Goal: Information Seeking & Learning: Find specific page/section

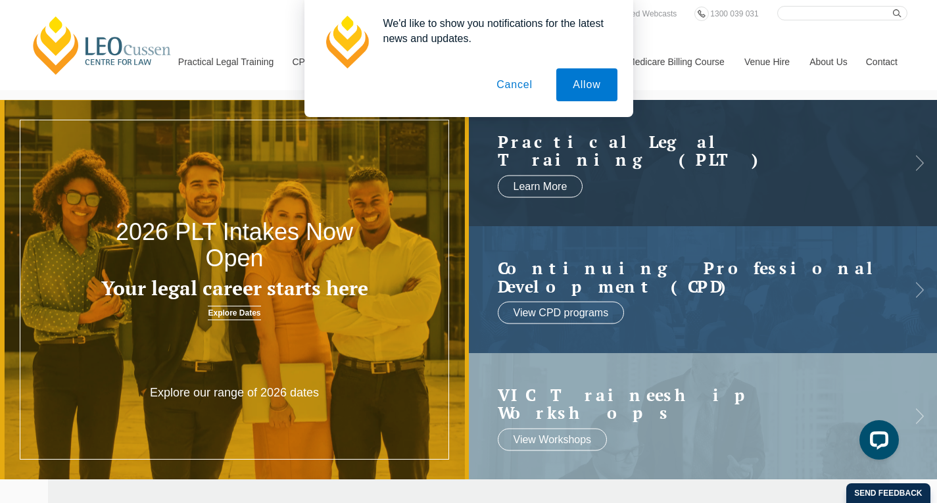
click at [521, 85] on button "Cancel" at bounding box center [514, 84] width 69 height 33
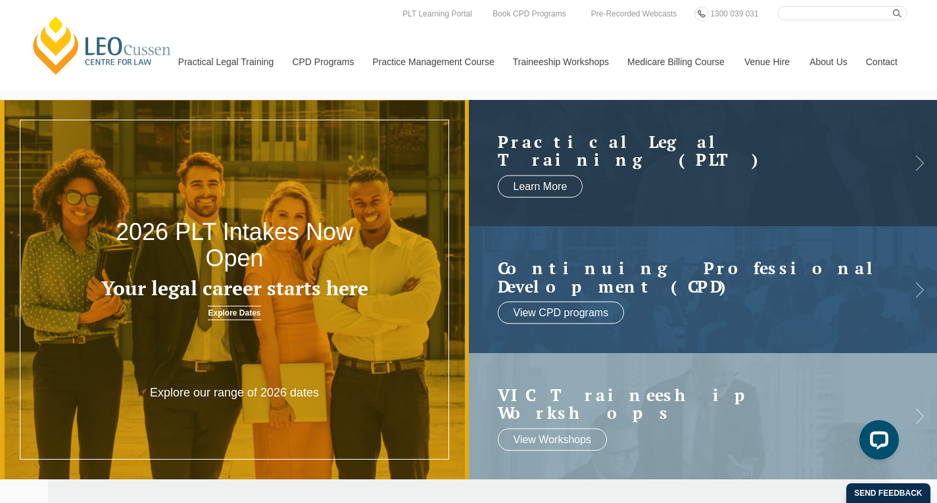
click at [804, 14] on input "Search here" at bounding box center [843, 13] width 130 height 14
type input "print"
click at [893, 6] on button "submit" at bounding box center [900, 13] width 14 height 14
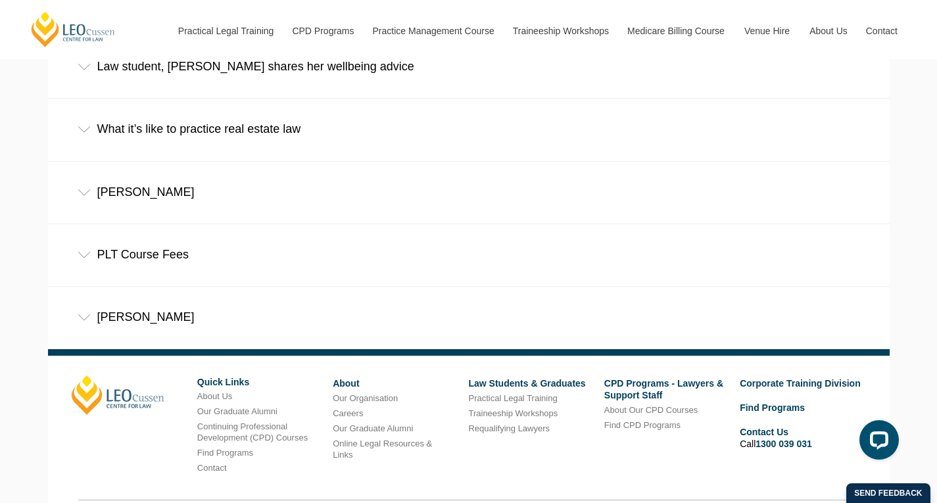
scroll to position [705, 0]
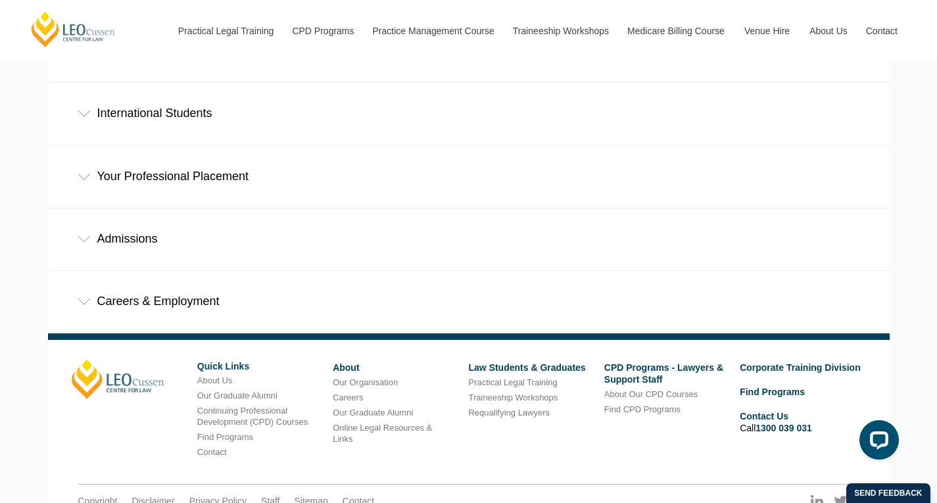
scroll to position [793, 0]
